Goal: Find specific page/section: Find specific page/section

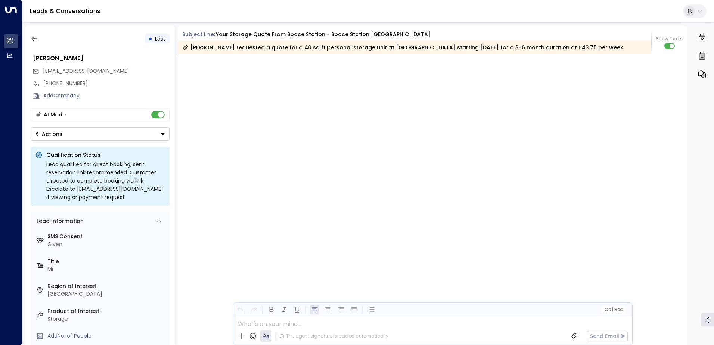
scroll to position [1040, 0]
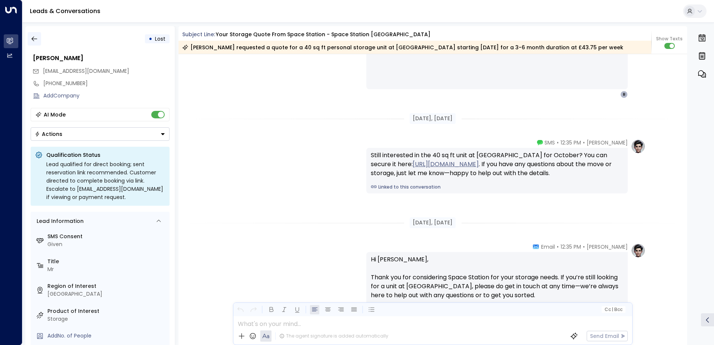
click at [35, 38] on icon "button" at bounding box center [34, 38] width 7 height 7
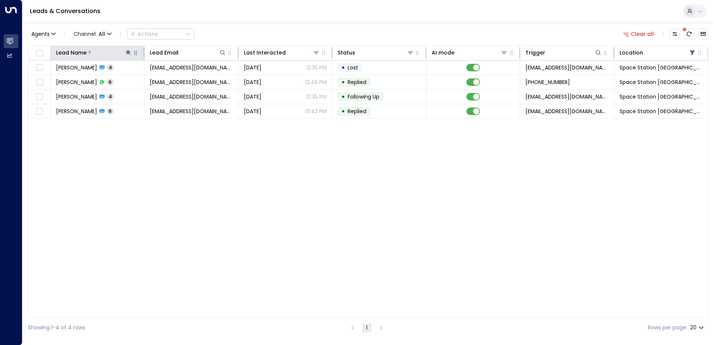
click at [128, 50] on icon at bounding box center [128, 52] width 5 height 5
click at [176, 80] on icon "button" at bounding box center [175, 79] width 5 height 5
click at [138, 79] on input "text" at bounding box center [128, 80] width 103 height 14
type input "******"
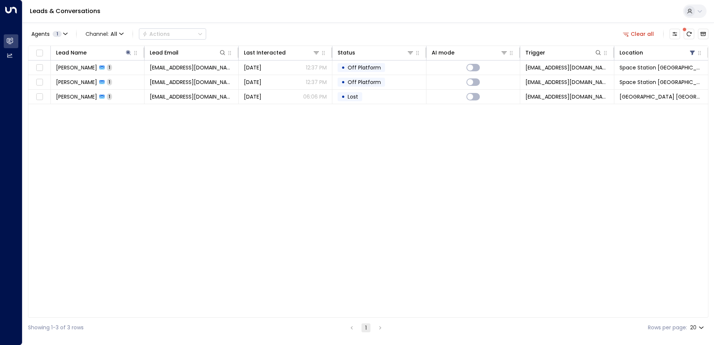
click at [280, 21] on div "Leads & Conversations" at bounding box center [367, 11] width 691 height 23
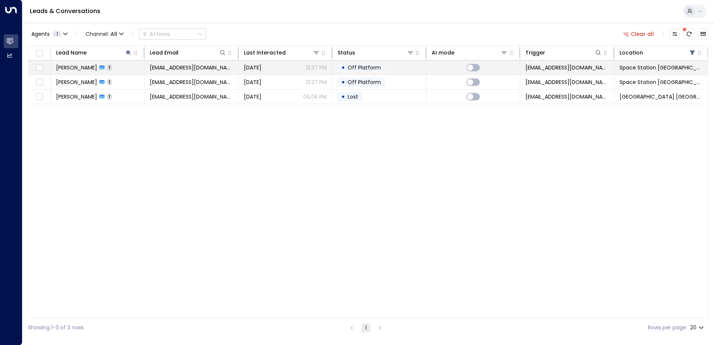
click at [118, 68] on td "[PERSON_NAME] 1" at bounding box center [98, 67] width 94 height 14
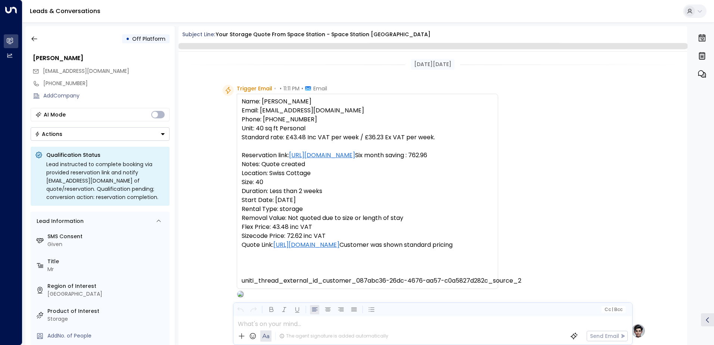
scroll to position [281, 0]
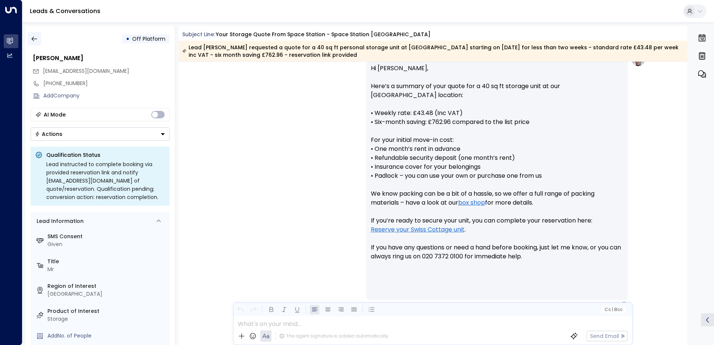
click at [32, 40] on icon "button" at bounding box center [34, 38] width 7 height 7
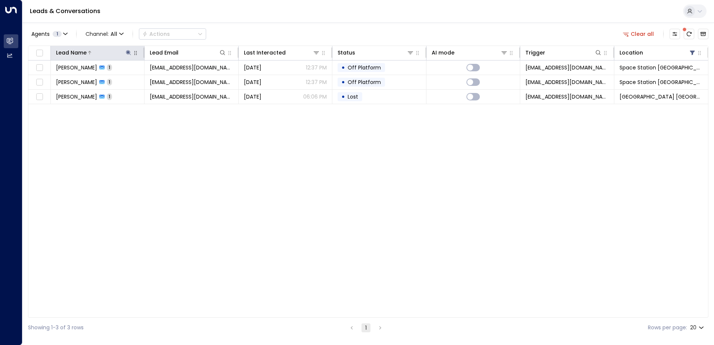
click at [129, 53] on icon at bounding box center [128, 52] width 5 height 5
click at [175, 78] on icon "button" at bounding box center [175, 79] width 5 height 5
click at [144, 78] on input "text" at bounding box center [128, 80] width 103 height 14
type input "*****"
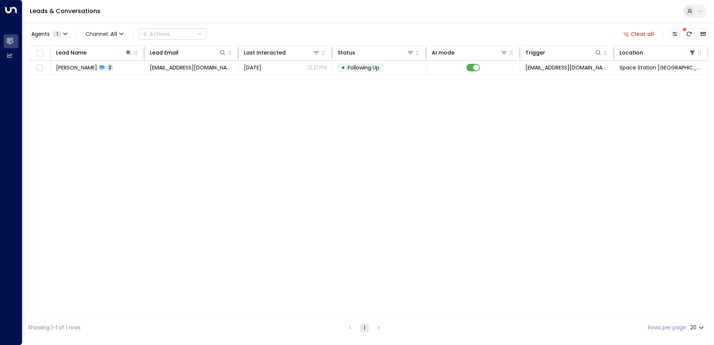
click at [278, 25] on div "Agents 1 Channel: All Actions Clear all Lead Name Lead Email Last Interacted St…" at bounding box center [368, 179] width 680 height 315
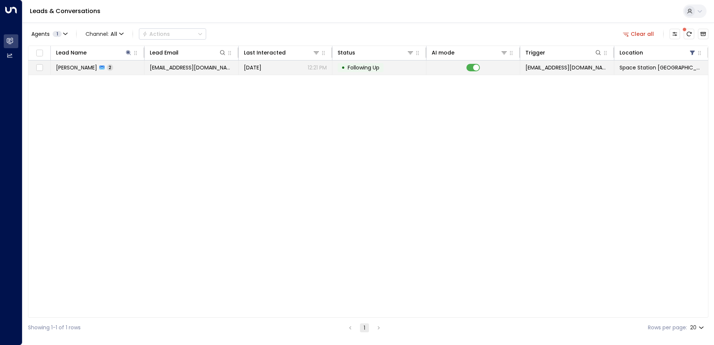
click at [253, 67] on span "[DATE]" at bounding box center [253, 67] width 18 height 7
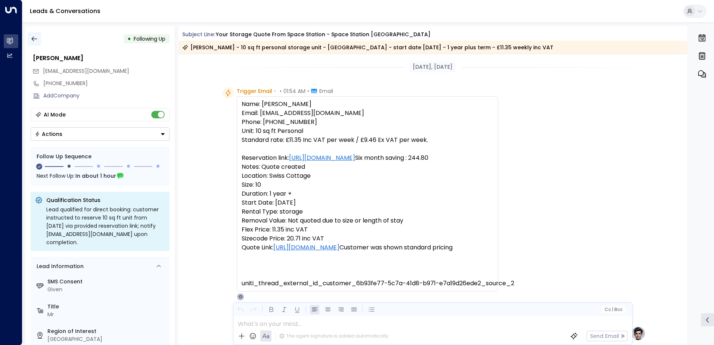
click at [36, 39] on icon "button" at bounding box center [34, 39] width 6 height 5
